Goal: Task Accomplishment & Management: Manage account settings

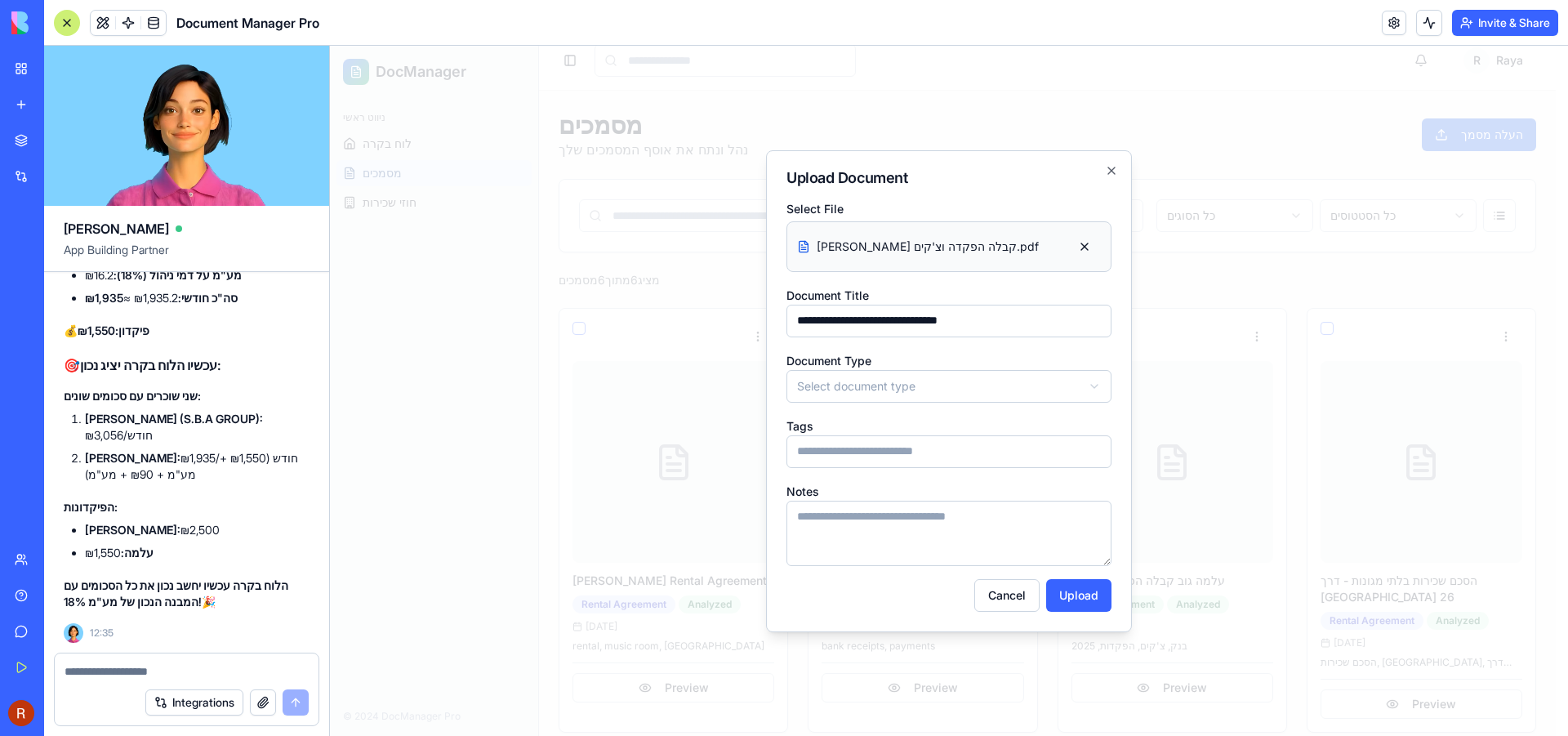
scroll to position [946, 0]
click at [807, 389] on body "DocManager ניווט ראשי לוח בקרה מסמכים חוזי שכירות © 2024 DocManager Pro Toggle …" at bounding box center [942, 614] width 1226 height 1168
click at [1108, 167] on body "DocManager ניווט ראשי לוח בקרה מסמכים חוזי שכירות © 2024 DocManager Pro Toggle …" at bounding box center [942, 614] width 1226 height 1168
click at [1002, 596] on button "Cancel" at bounding box center [1007, 595] width 65 height 33
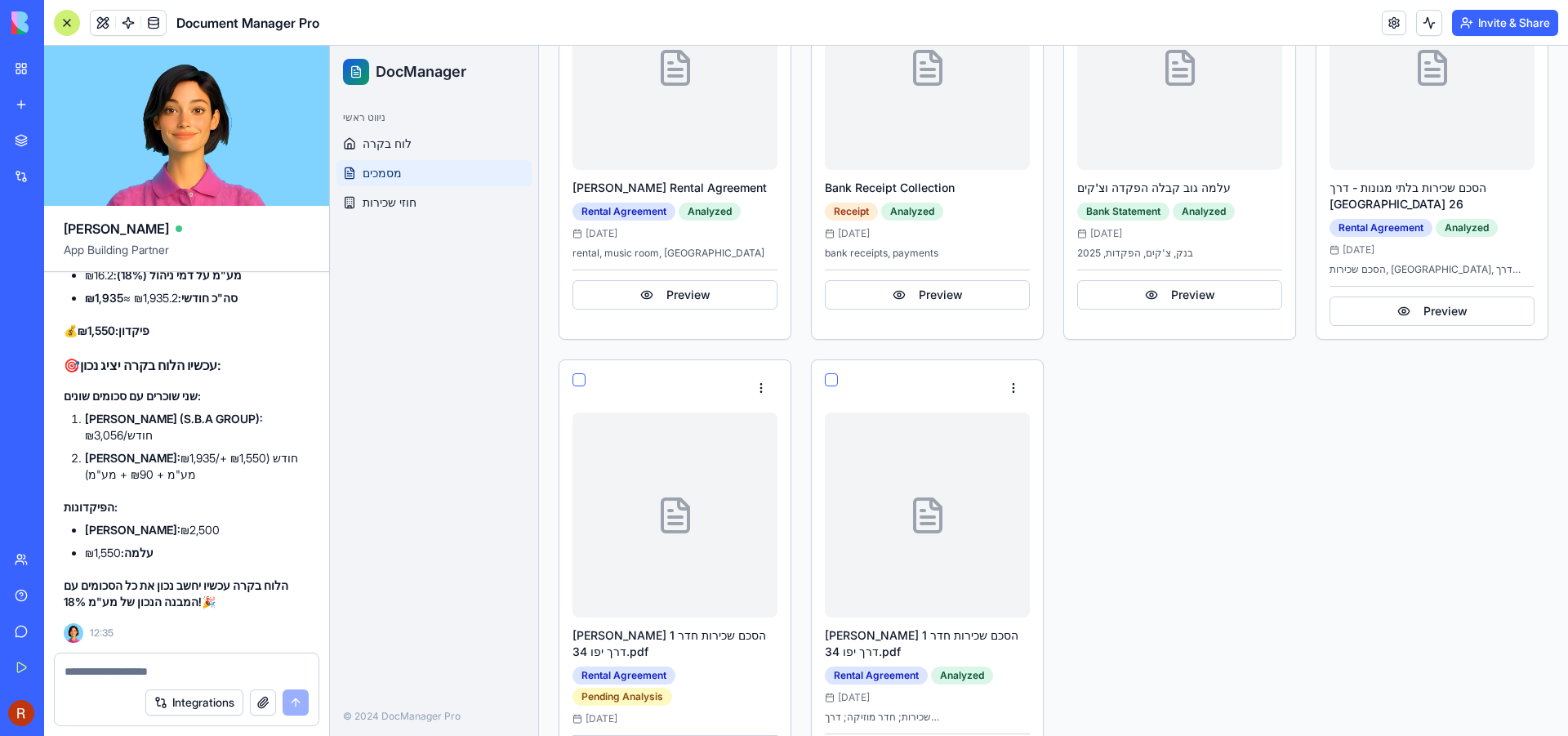
scroll to position [462, 0]
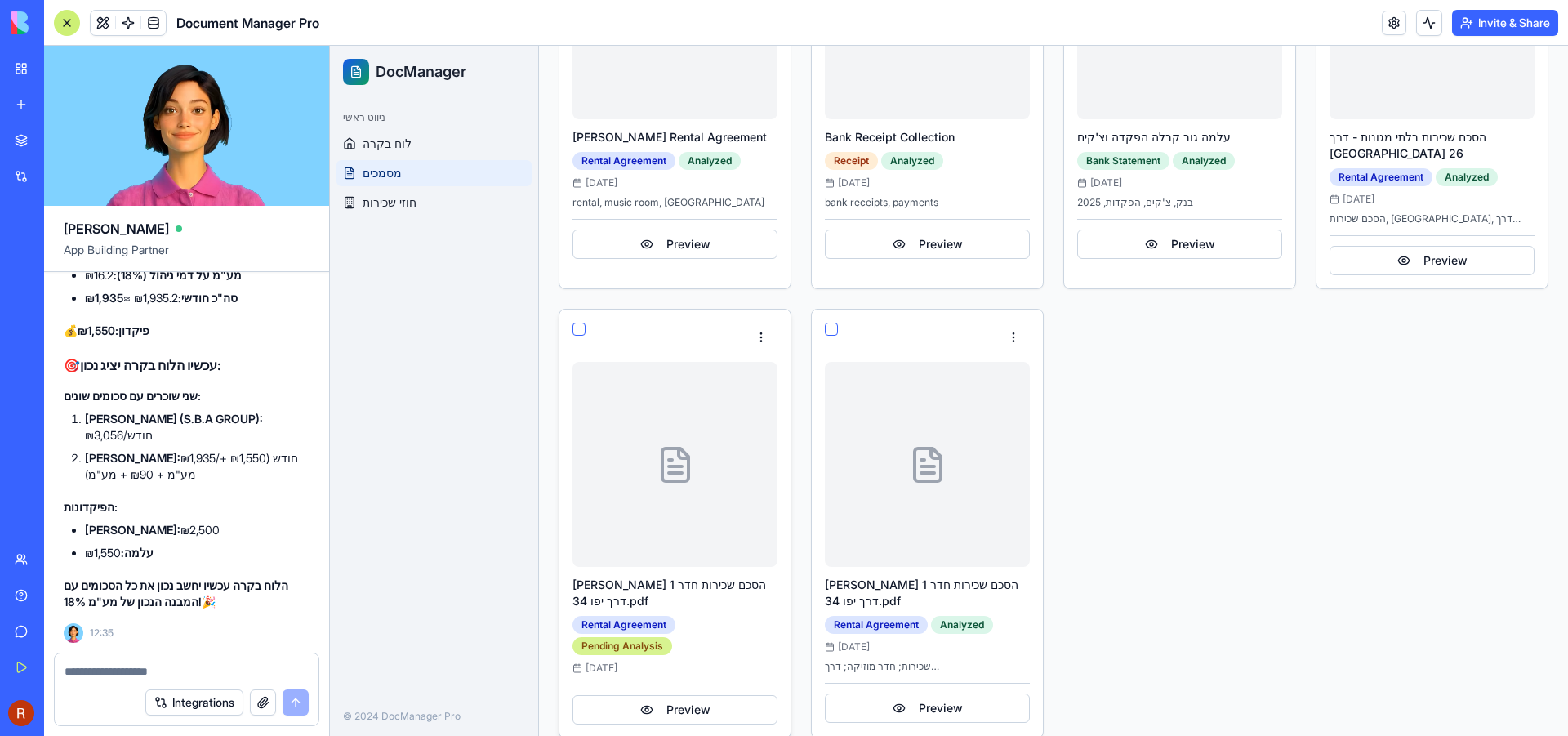
click at [647, 637] on div "Pending Analysis" at bounding box center [622, 646] width 100 height 18
click at [649, 616] on div "Rental Agreement" at bounding box center [624, 625] width 103 height 18
click at [755, 312] on html "DocManager ניווט ראשי לוח בקרה מסמכים חוזי שכירות © 2024 DocManager Pro Toggle …" at bounding box center [949, 171] width 1238 height 1174
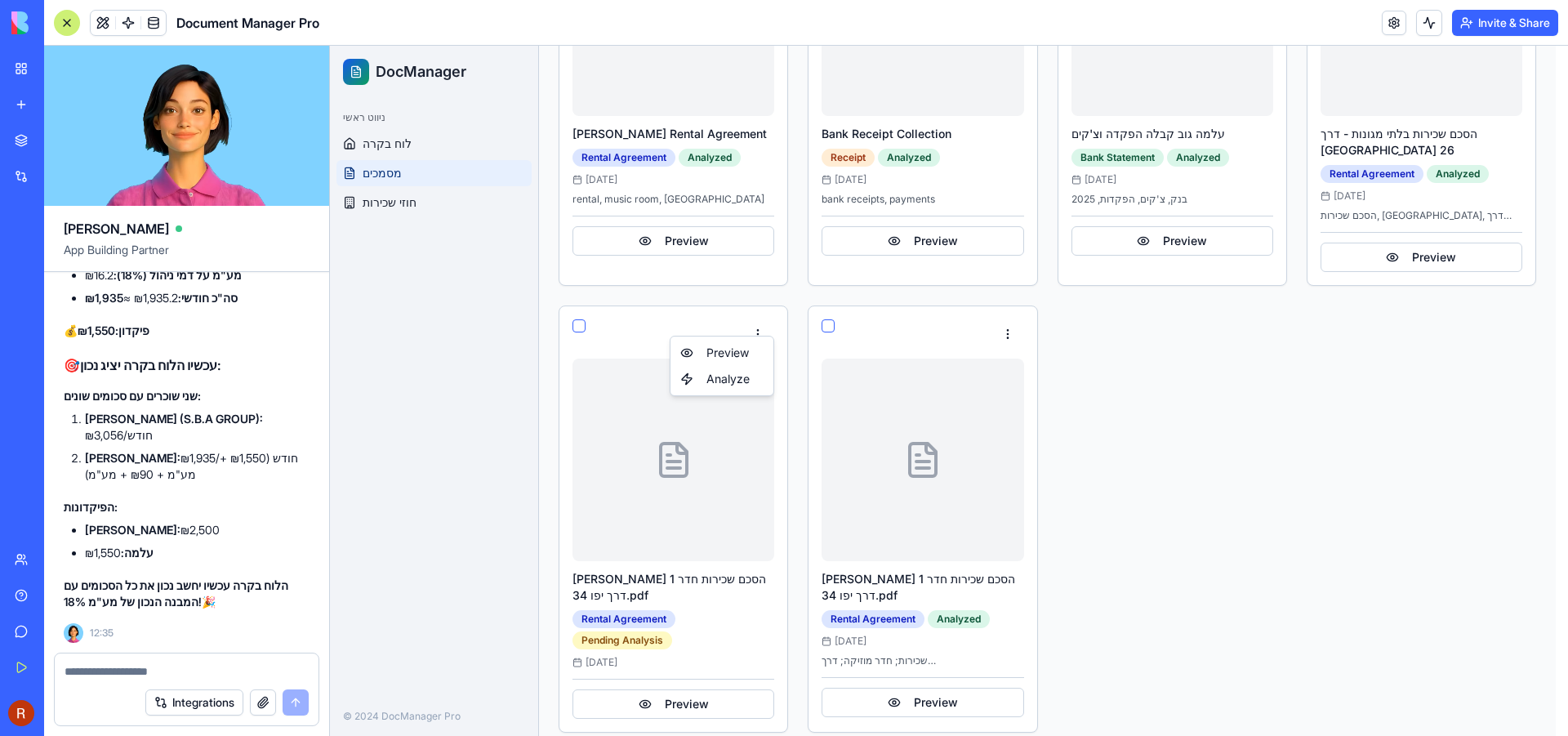
click at [577, 309] on html "DocManager ניווט ראשי לוח בקרה מסמכים חוזי שכירות © 2024 DocManager Pro Toggle …" at bounding box center [949, 168] width 1238 height 1168
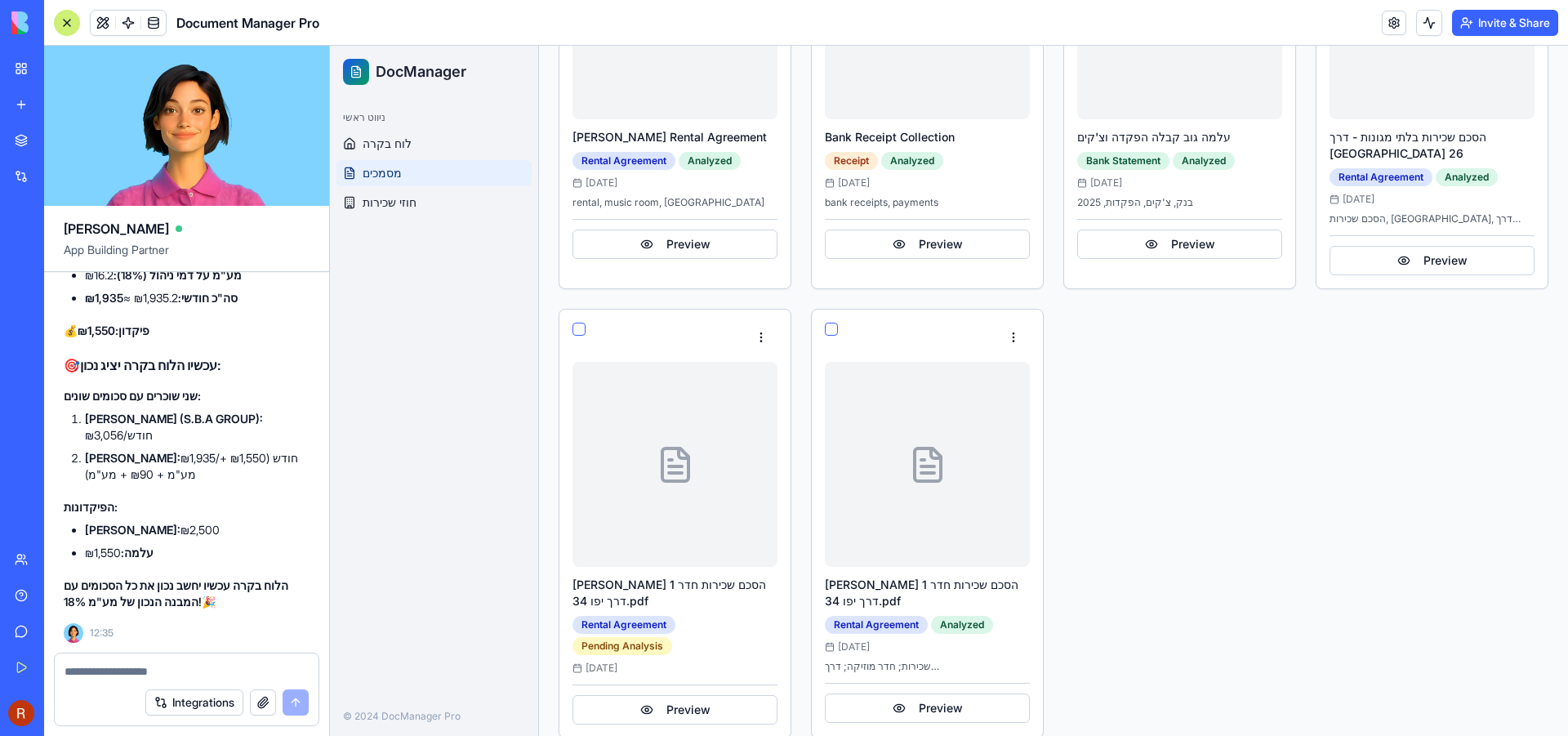
scroll to position [451, 0]
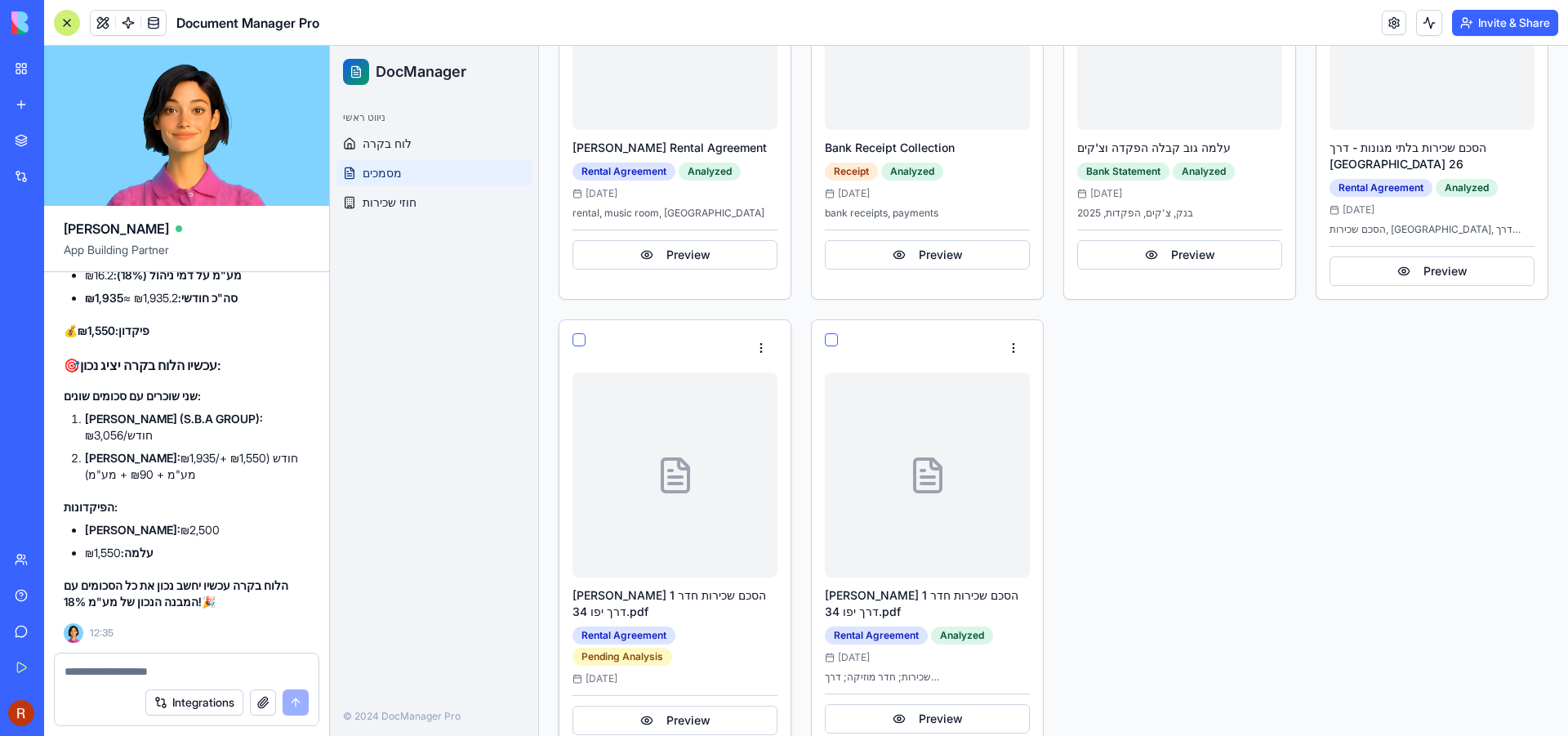
click at [580, 334] on button "button" at bounding box center [579, 340] width 13 height 13
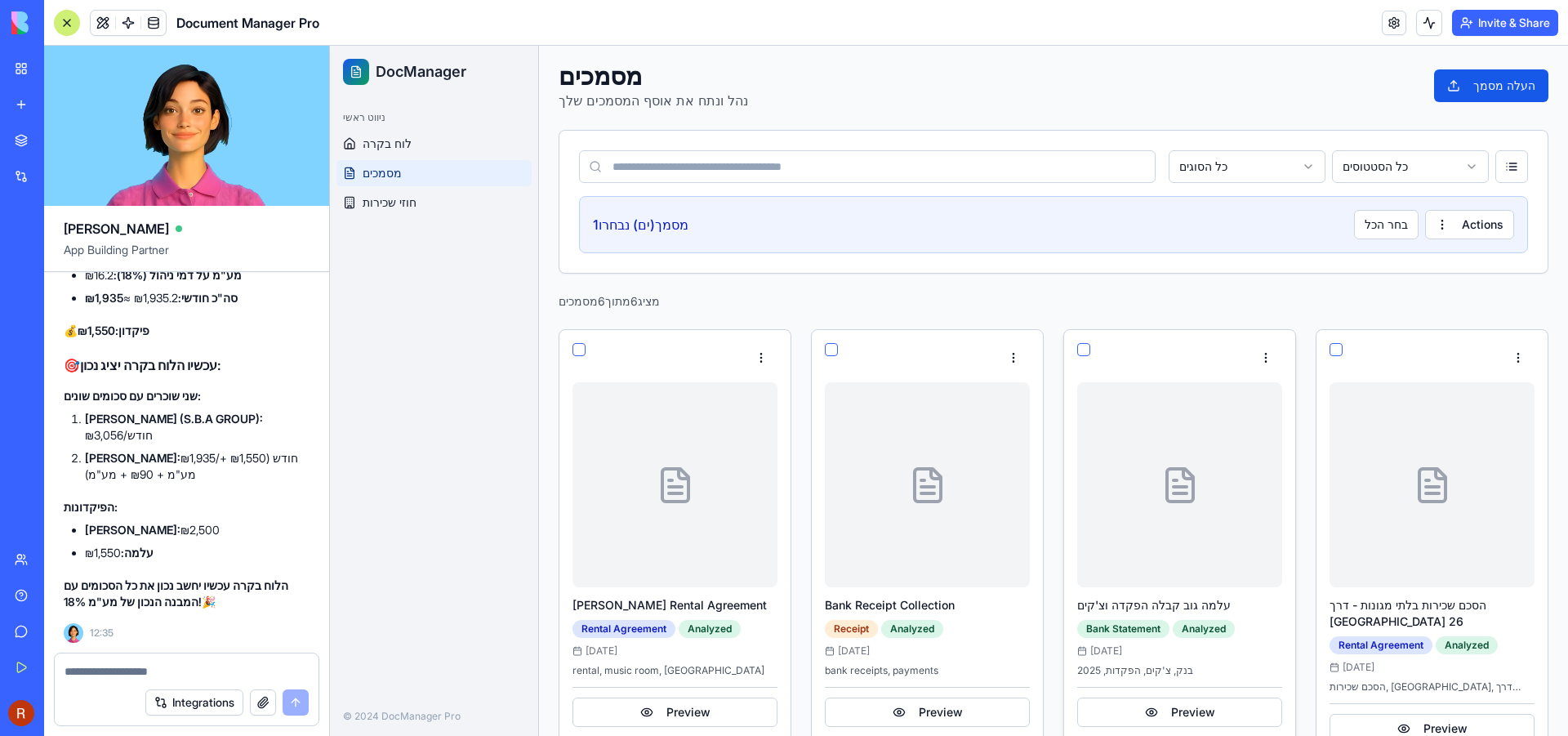
scroll to position [41, 0]
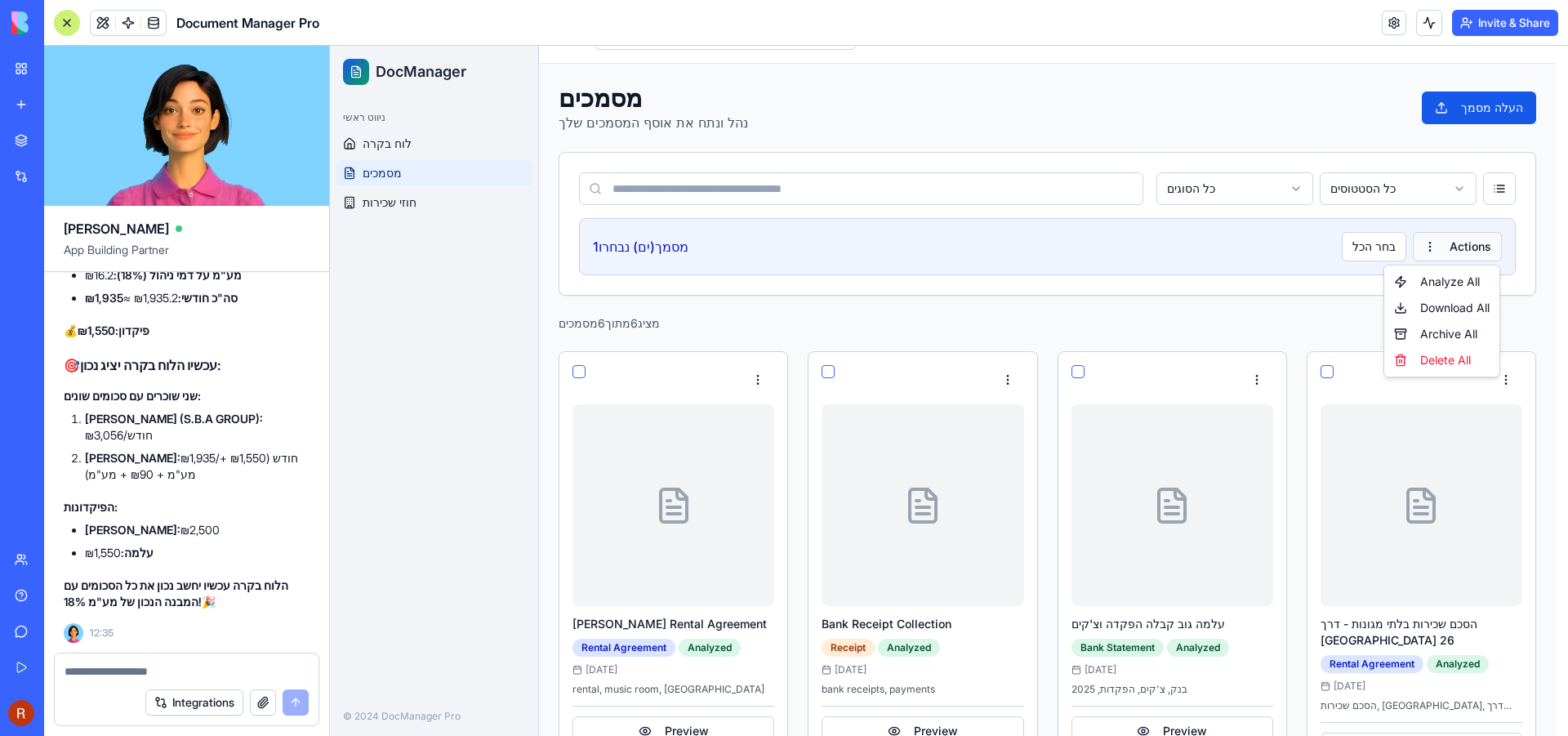
click at [1455, 242] on html "DocManager ניווט ראשי לוח בקרה מסמכים חוזי שכירות © 2024 DocManager Pro Toggle …" at bounding box center [949, 623] width 1238 height 1238
click at [1429, 361] on div "Delete All" at bounding box center [1441, 360] width 109 height 26
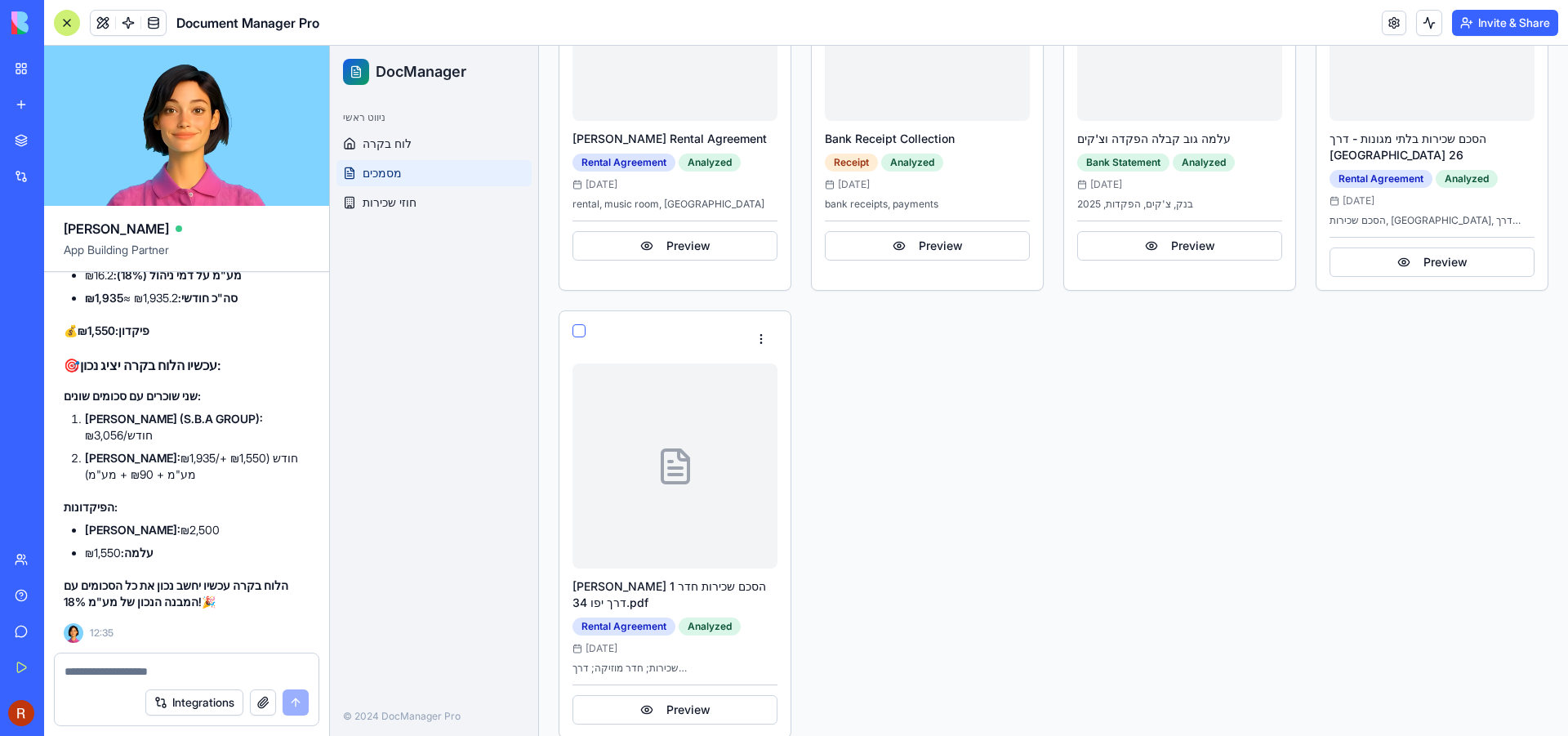
scroll to position [0, 0]
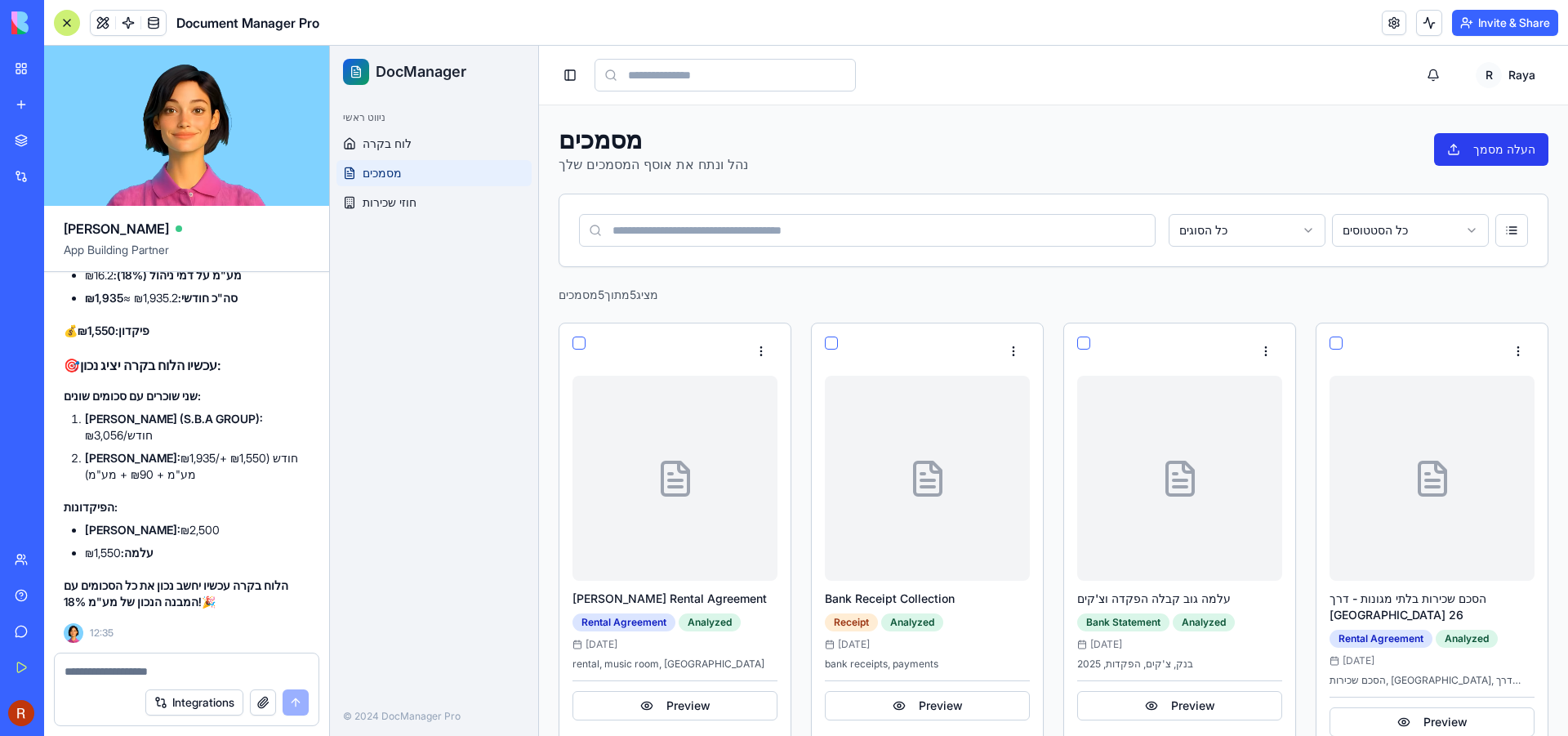
click at [1490, 148] on button "העלה מסמך" at bounding box center [1491, 149] width 115 height 33
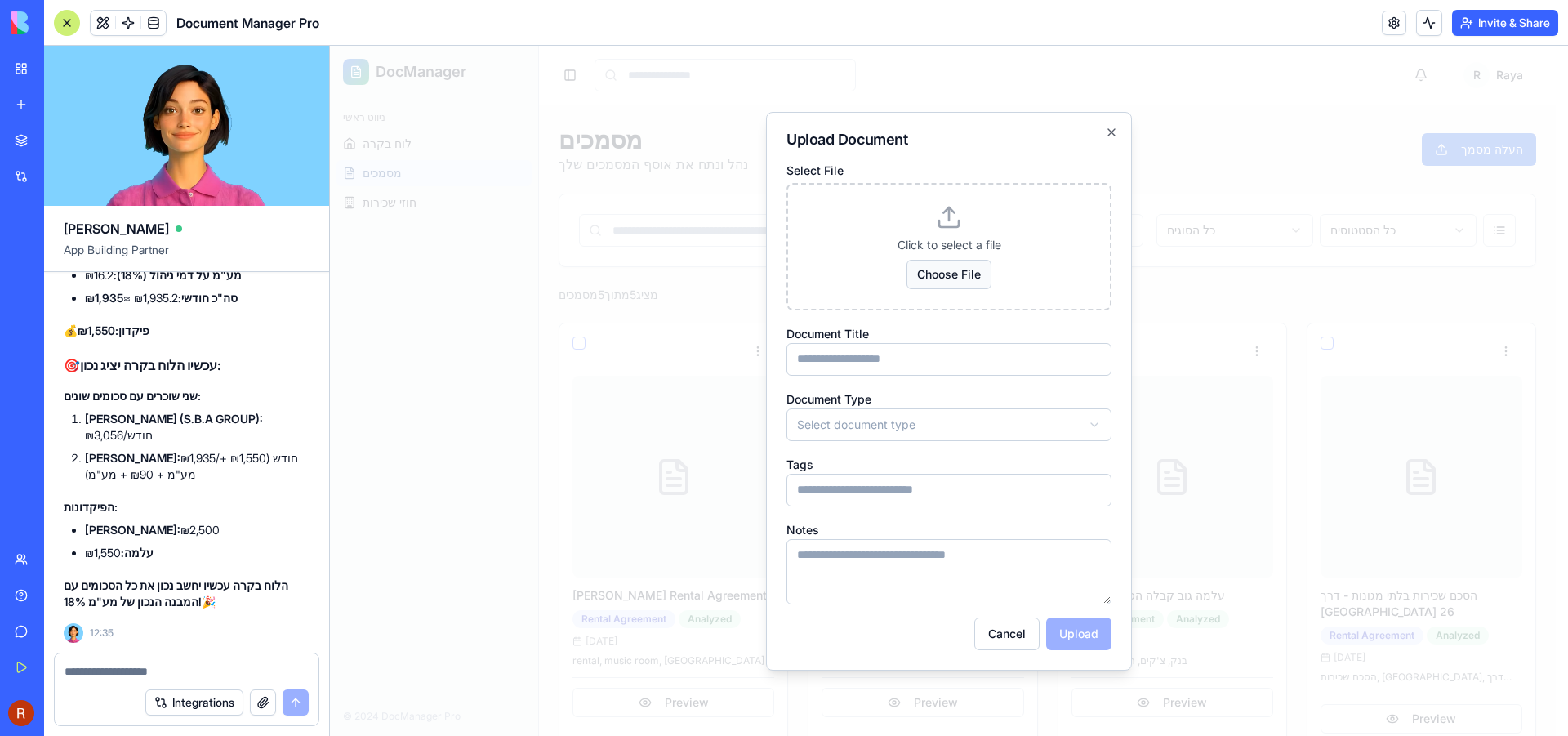
click at [966, 273] on button "Choose File" at bounding box center [949, 274] width 85 height 29
type input "**********"
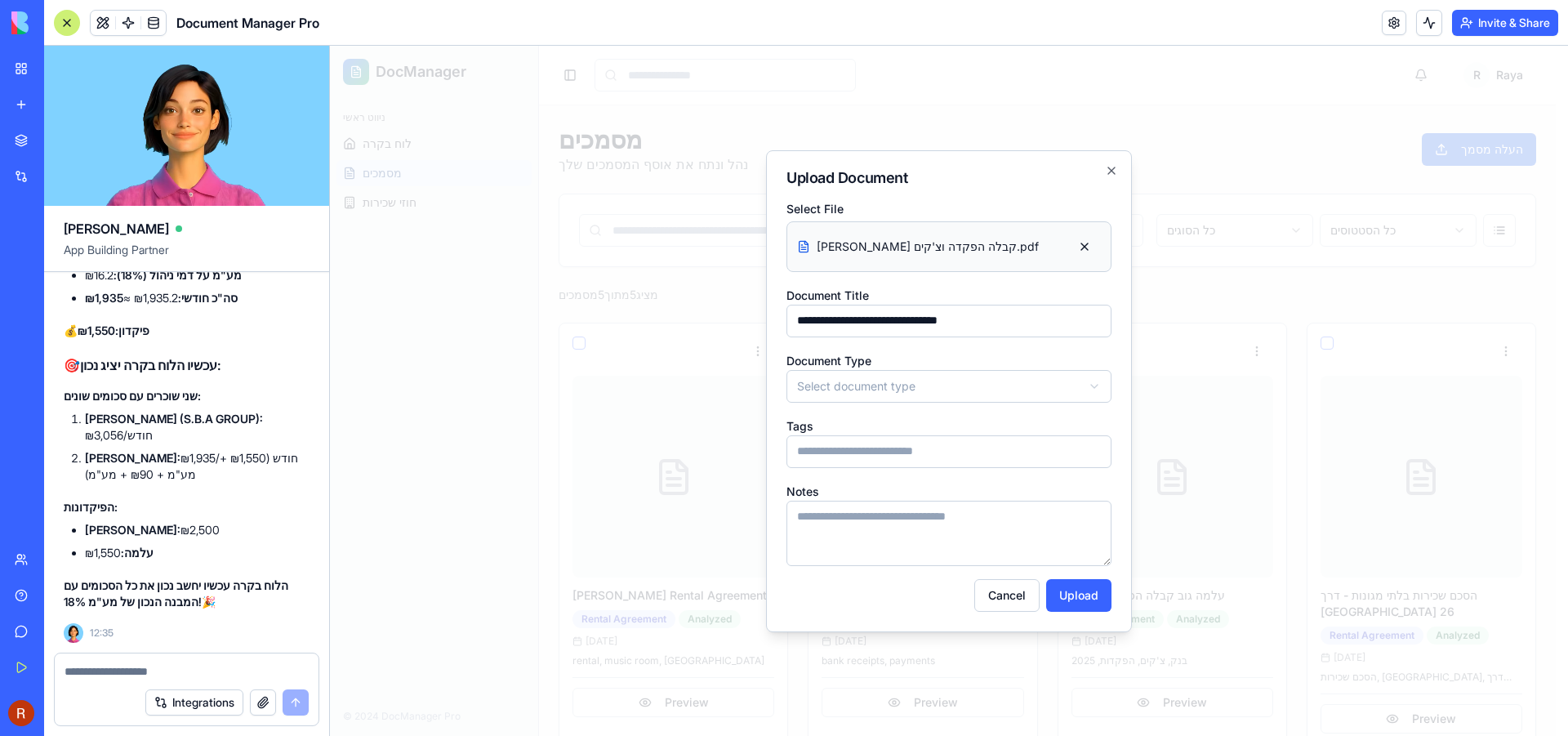
click at [825, 379] on body "**********" at bounding box center [942, 629] width 1226 height 1167
click at [854, 457] on input "Tags" at bounding box center [949, 451] width 325 height 33
type input "****"
click at [1069, 596] on button "Upload" at bounding box center [1079, 595] width 65 height 33
